Goal: Information Seeking & Learning: Learn about a topic

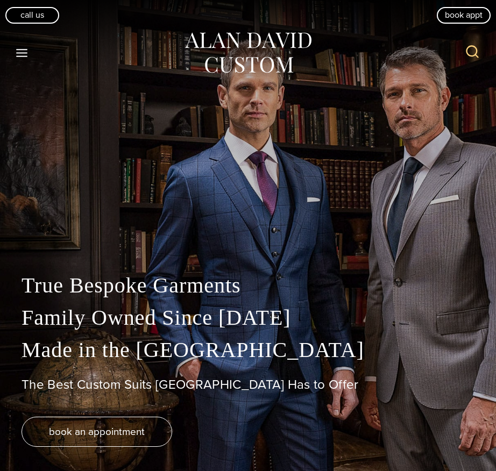
click at [18, 53] on icon "Toggle Menu" at bounding box center [21, 52] width 13 height 13
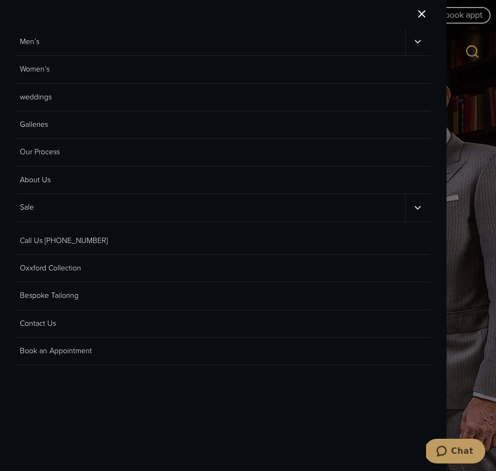
click at [418, 45] on icon "Men’s sub menu toggle" at bounding box center [417, 42] width 10 height 10
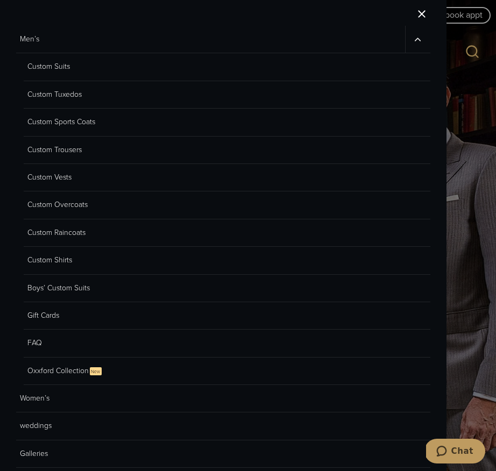
click at [75, 119] on link "Custom Sports Coats" at bounding box center [227, 122] width 407 height 27
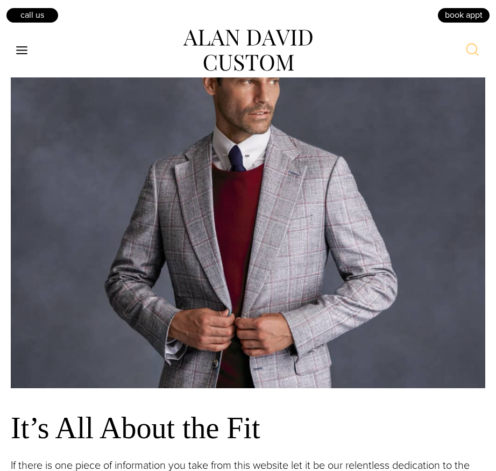
scroll to position [899, 0]
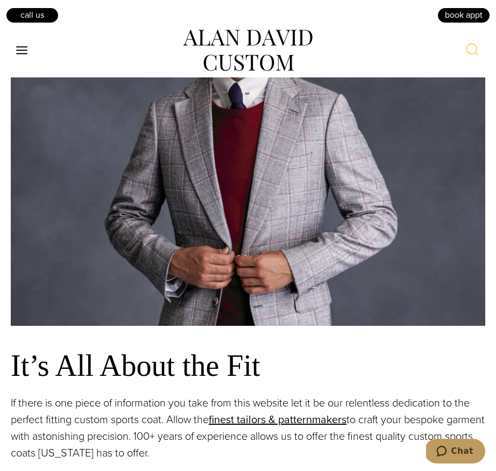
click at [21, 51] on icon "Open menu" at bounding box center [21, 50] width 11 height 8
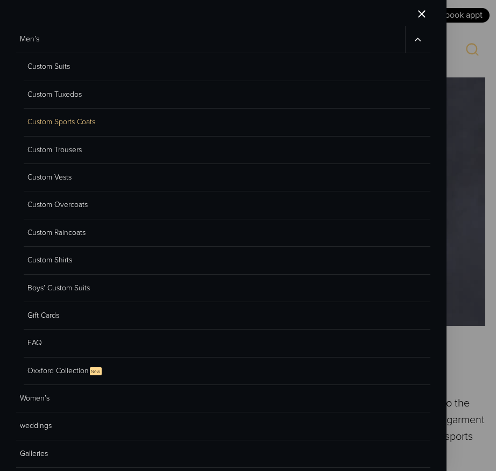
scroll to position [0, 0]
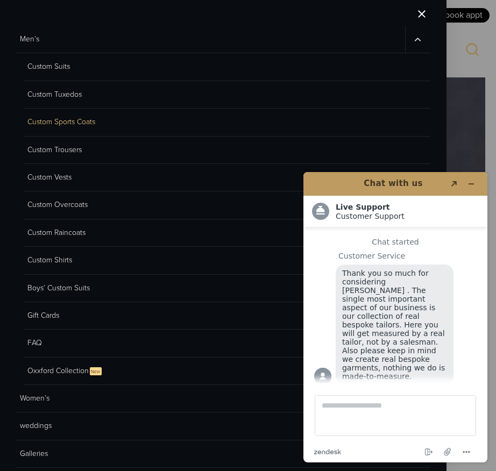
click at [76, 206] on link "Custom Overcoats" at bounding box center [227, 204] width 407 height 27
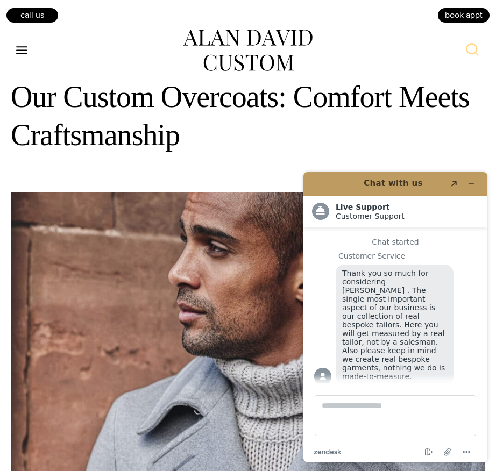
scroll to position [655, 0]
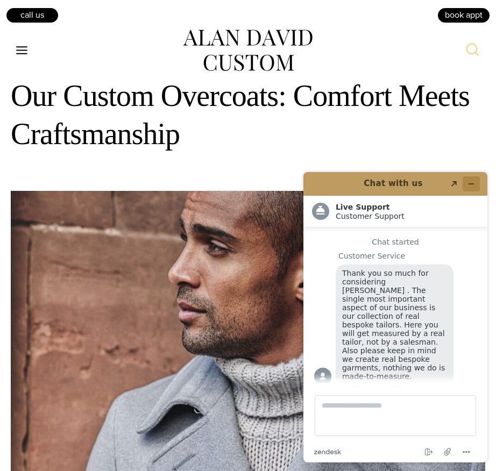
click at [473, 182] on icon "Minimise widget" at bounding box center [471, 184] width 8 height 8
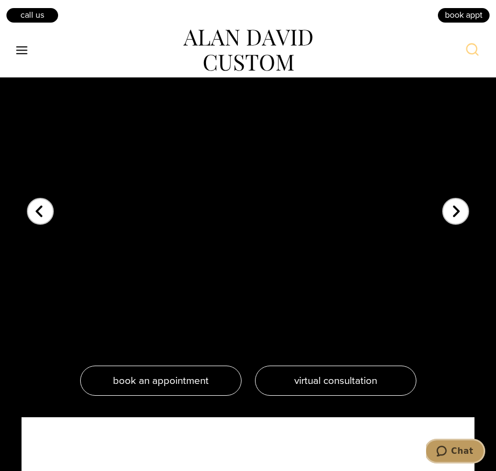
scroll to position [2314, 0]
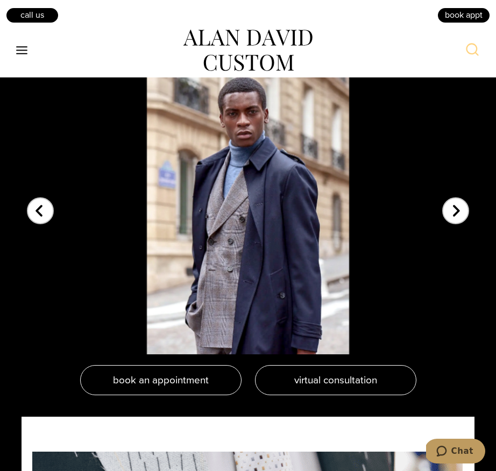
click at [458, 212] on div "Next slide" at bounding box center [455, 203] width 27 height 27
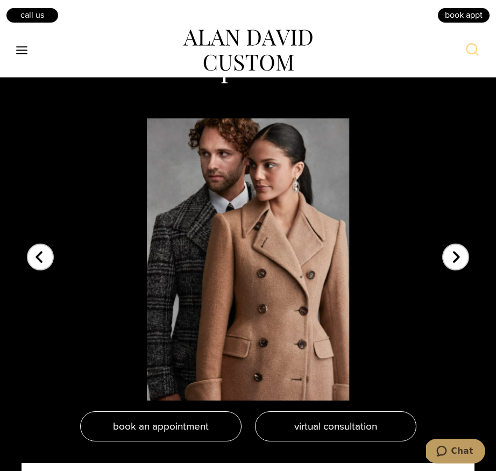
scroll to position [2268, 0]
click at [458, 253] on div "Next slide" at bounding box center [455, 250] width 27 height 27
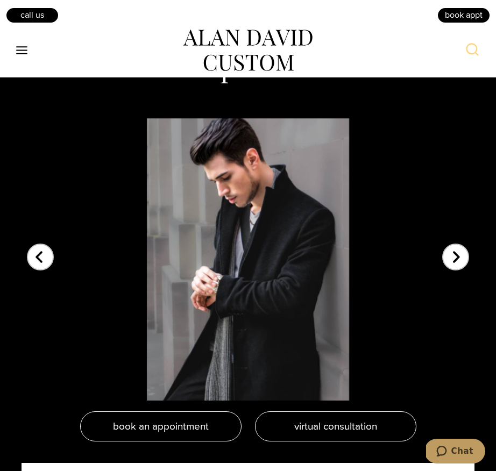
click at [458, 253] on div "Next slide" at bounding box center [455, 250] width 27 height 27
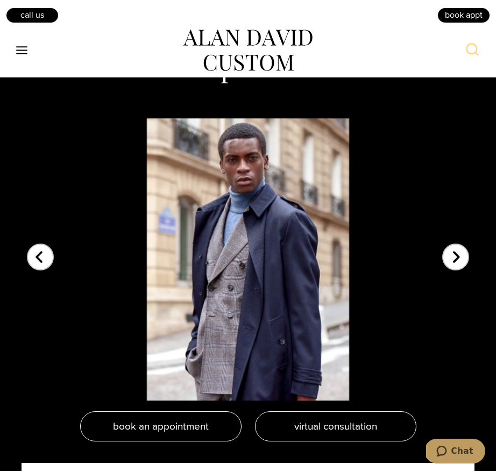
click at [458, 253] on div "Next slide" at bounding box center [455, 250] width 27 height 27
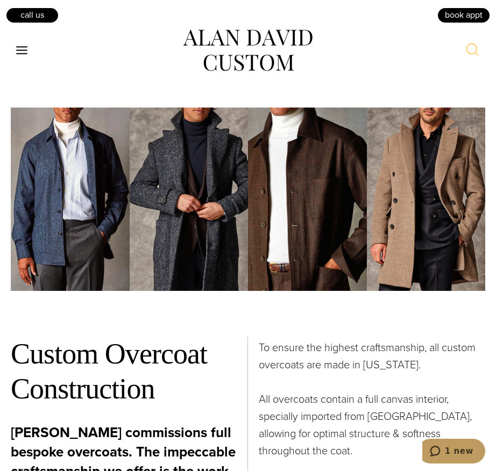
scroll to position [4377, 0]
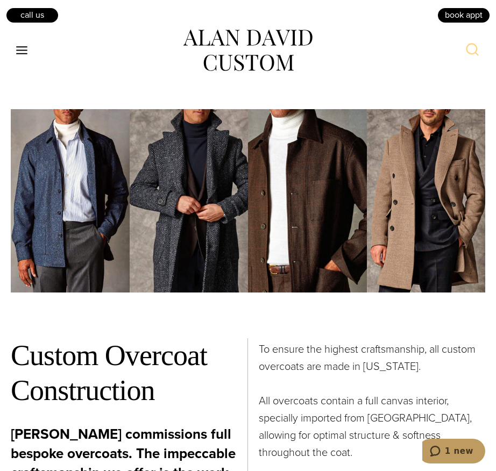
click at [206, 250] on img at bounding box center [189, 200] width 119 height 183
click at [454, 445] on button "1 new" at bounding box center [451, 451] width 67 height 25
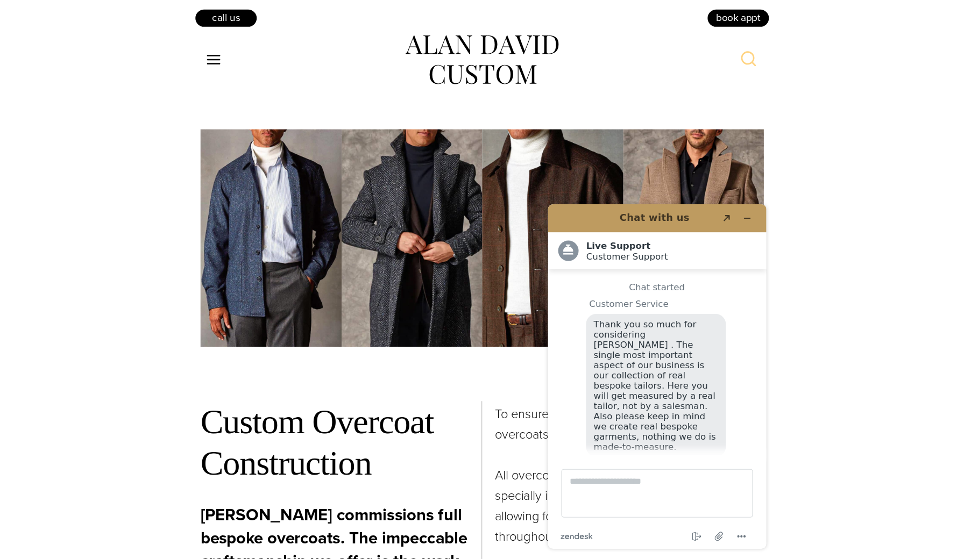
scroll to position [11, 0]
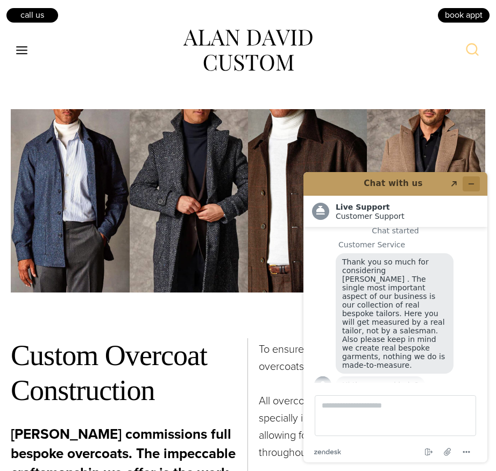
click at [468, 183] on icon "Minimise widget" at bounding box center [471, 184] width 8 height 8
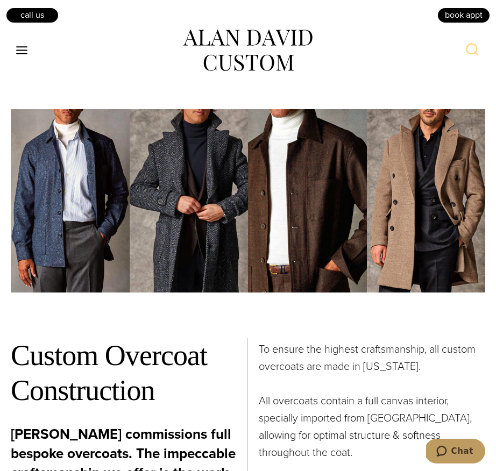
click at [207, 232] on img at bounding box center [189, 200] width 119 height 183
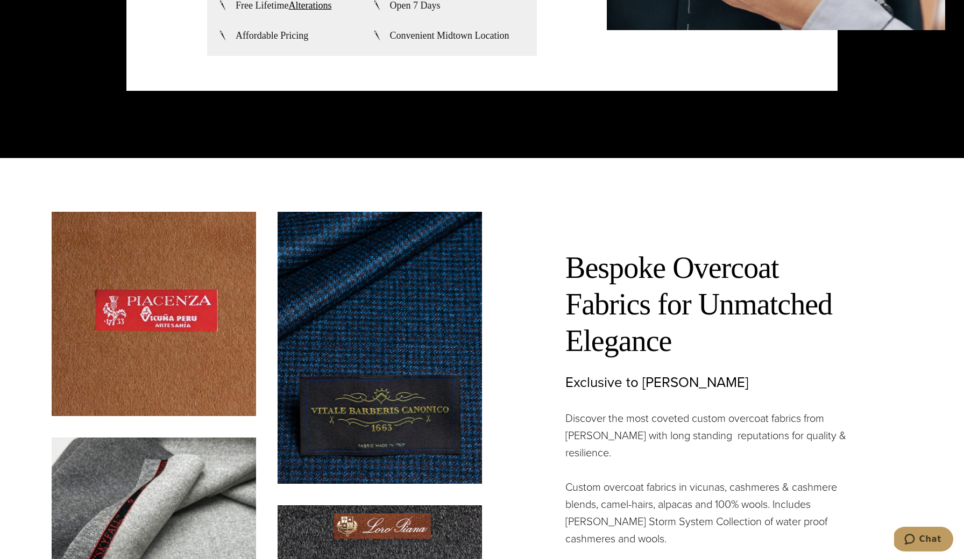
scroll to position [3238, 0]
